Goal: Feedback & Contribution: Submit feedback/report problem

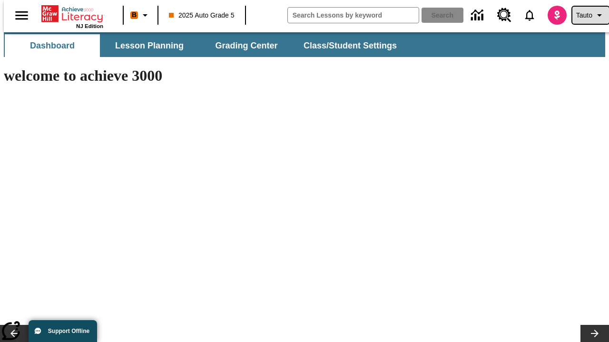
click at [585, 15] on span "Tauto" at bounding box center [584, 15] width 16 height 10
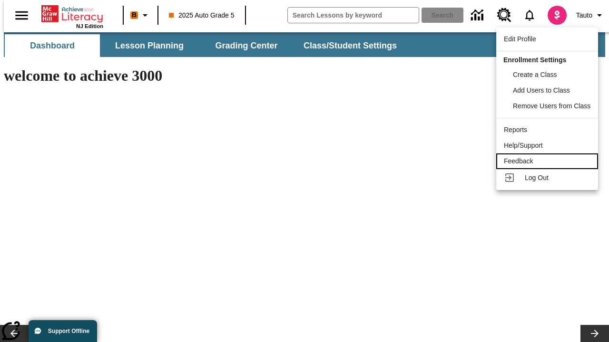
click at [548, 161] on div "Feedback" at bounding box center [547, 161] width 87 height 10
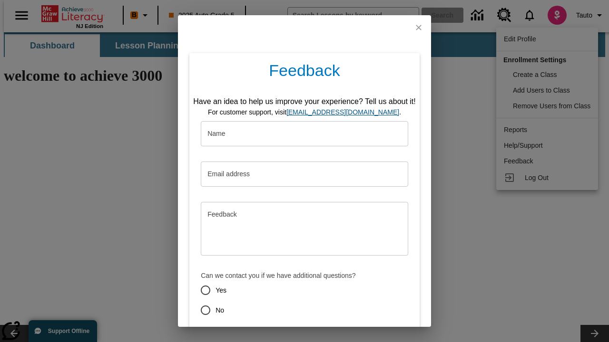
click at [254, 336] on button "Submit" at bounding box center [261, 345] width 38 height 18
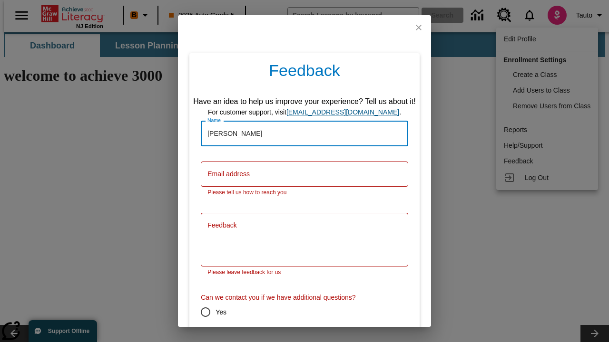
type input "[PERSON_NAME]"
type input "[EMAIL_ADDRESS][DOMAIN_NAME]"
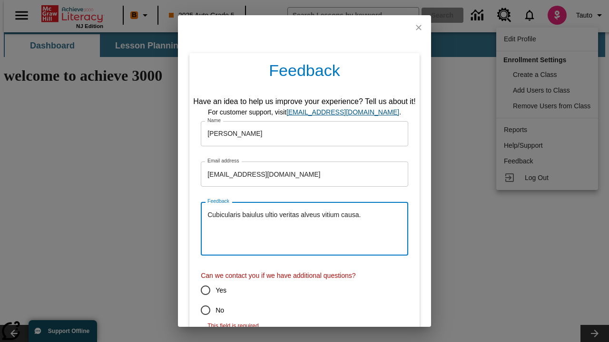
type textarea "Cubicularis baiulus ultio veritas alveus vitium causa."
click at [199, 311] on input "No" at bounding box center [205, 311] width 20 height 20
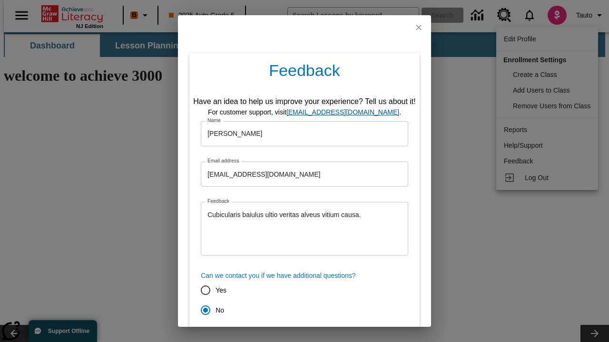
click at [254, 336] on button "Submit" at bounding box center [261, 345] width 38 height 18
radio input "false"
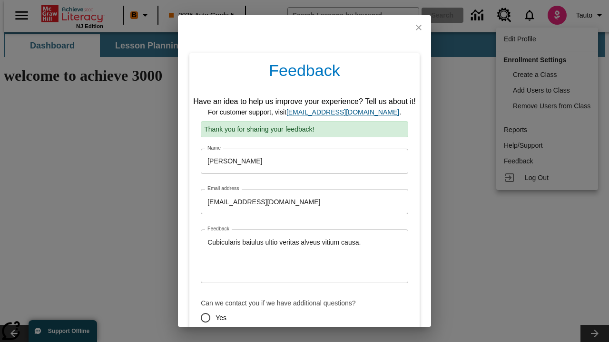
scroll to position [47, 0]
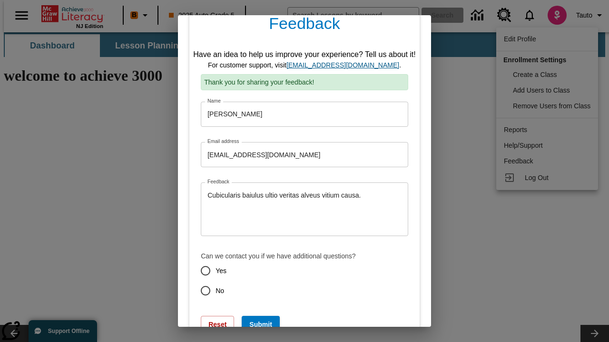
click at [346, 65] on link "[EMAIL_ADDRESS][DOMAIN_NAME]" at bounding box center [342, 65] width 113 height 8
